Goal: Task Accomplishment & Management: Manage account settings

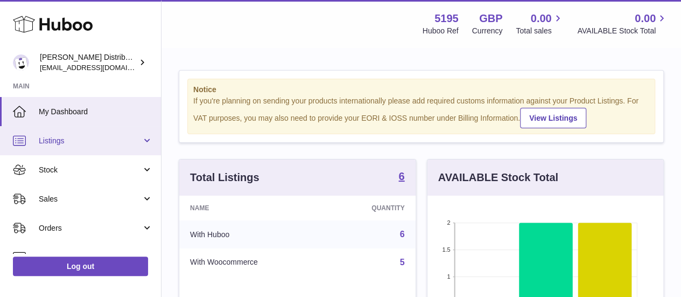
scroll to position [168, 236]
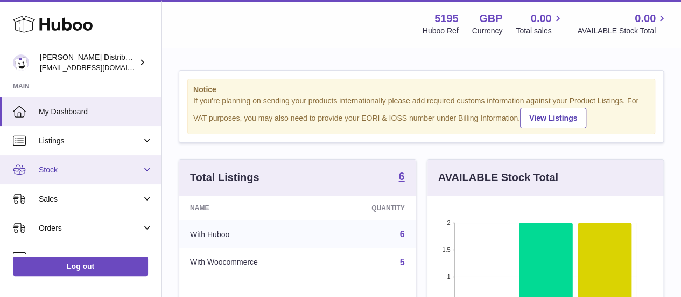
click at [65, 179] on link "Stock" at bounding box center [80, 169] width 161 height 29
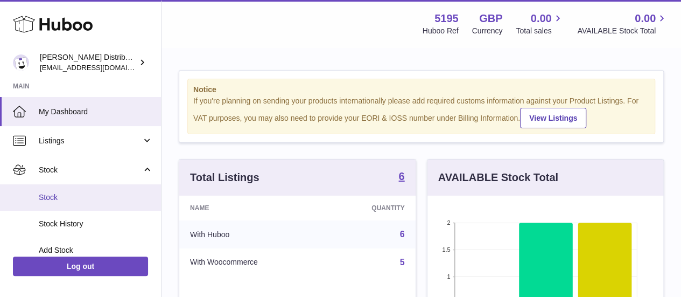
click at [76, 198] on span "Stock" at bounding box center [96, 197] width 114 height 10
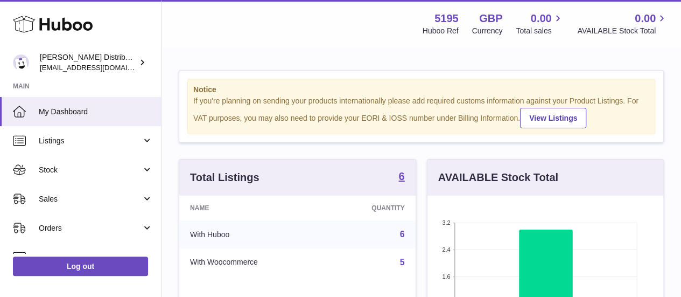
scroll to position [168, 236]
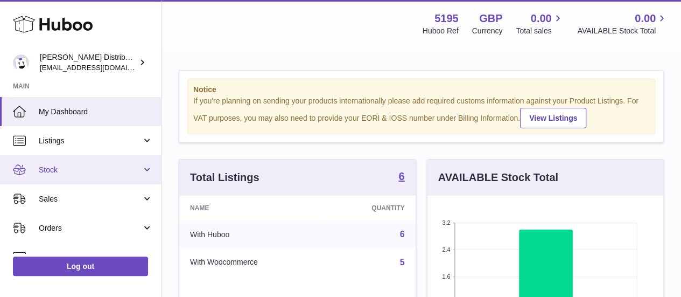
click at [54, 167] on span "Stock" at bounding box center [90, 170] width 103 height 10
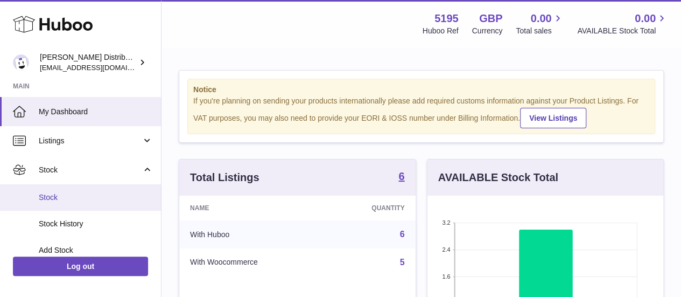
click at [59, 194] on span "Stock" at bounding box center [96, 197] width 114 height 10
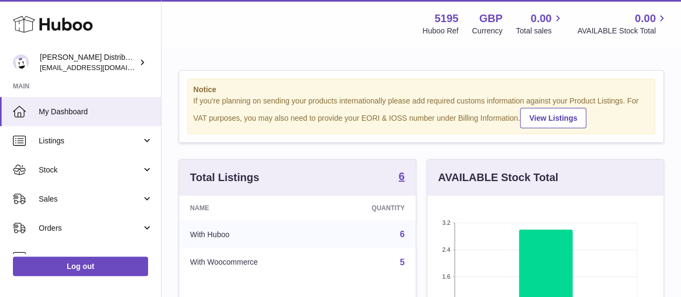
scroll to position [168, 236]
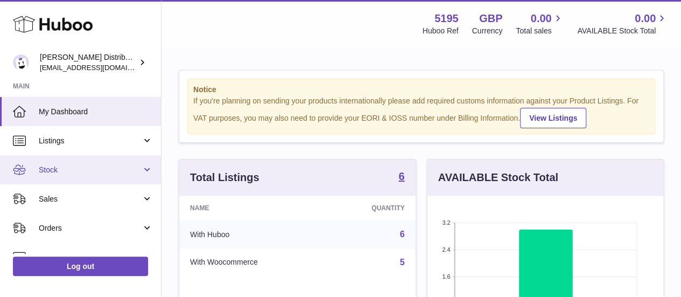
click at [70, 177] on link "Stock" at bounding box center [80, 169] width 161 height 29
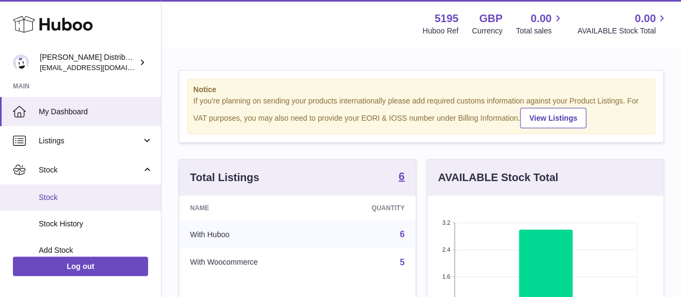
click at [63, 195] on span "Stock" at bounding box center [96, 197] width 114 height 10
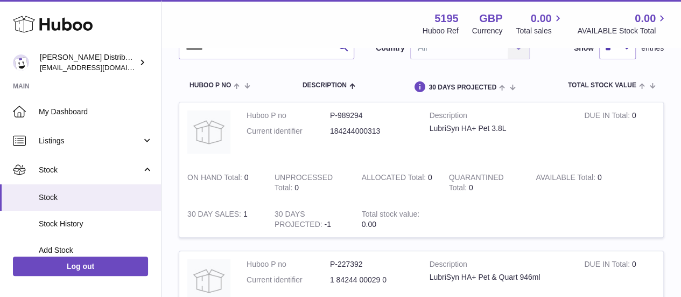
scroll to position [90, 0]
